Goal: Information Seeking & Learning: Learn about a topic

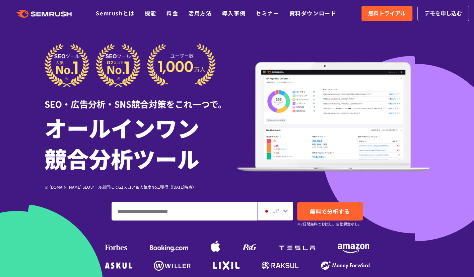
click at [57, 15] on icon at bounding box center [58, 14] width 5 height 5
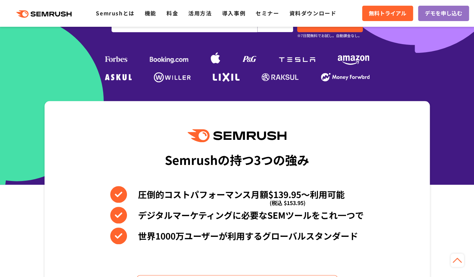
scroll to position [168, 0]
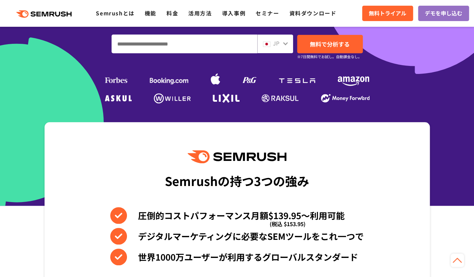
click at [225, 40] on input "ドメイン、キーワードまたはURLを入力してください" at bounding box center [184, 44] width 145 height 18
click at [200, 15] on link "活用方法" at bounding box center [199, 13] width 23 height 8
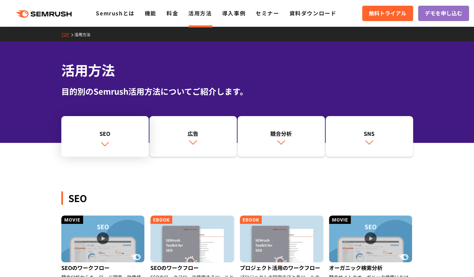
click at [115, 137] on div "SEO" at bounding box center [105, 134] width 81 height 8
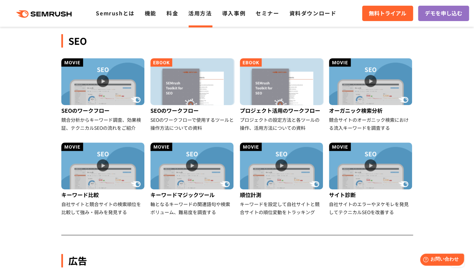
scroll to position [154, 0]
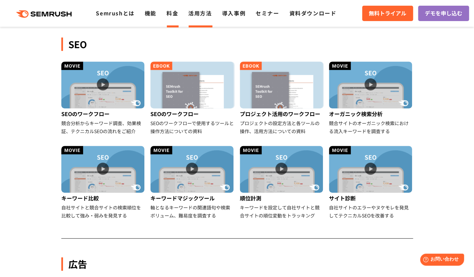
click at [170, 15] on link "料金" at bounding box center [173, 13] width 12 height 8
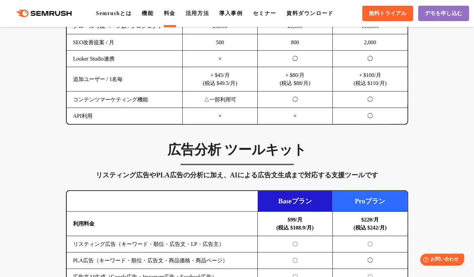
scroll to position [670, 0]
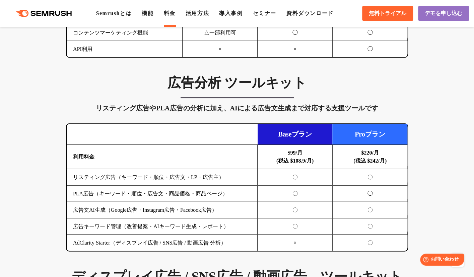
click at [263, 89] on h3 "広告分析 ツールキット" at bounding box center [237, 83] width 342 height 17
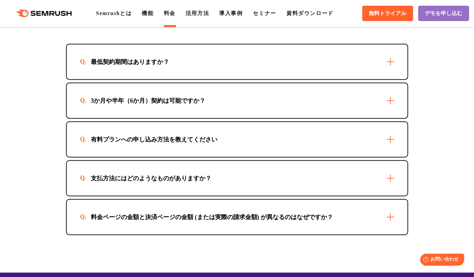
scroll to position [1977, 0]
